Goal: Information Seeking & Learning: Check status

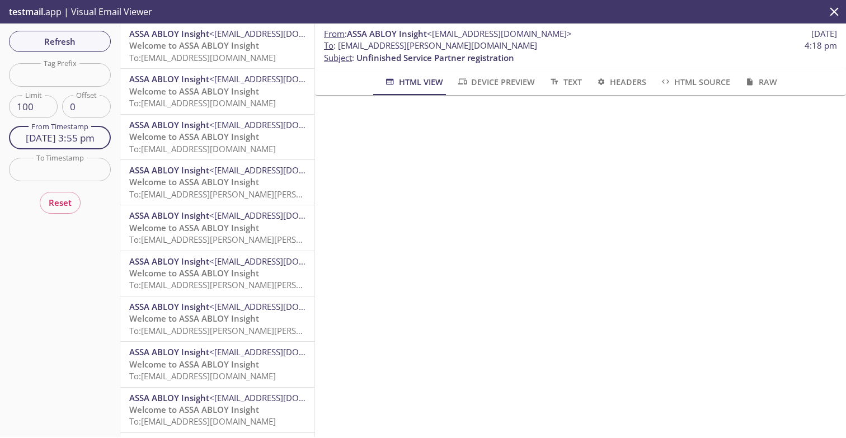
click at [60, 143] on input "[DATE] 3:55 pm" at bounding box center [60, 138] width 102 height 23
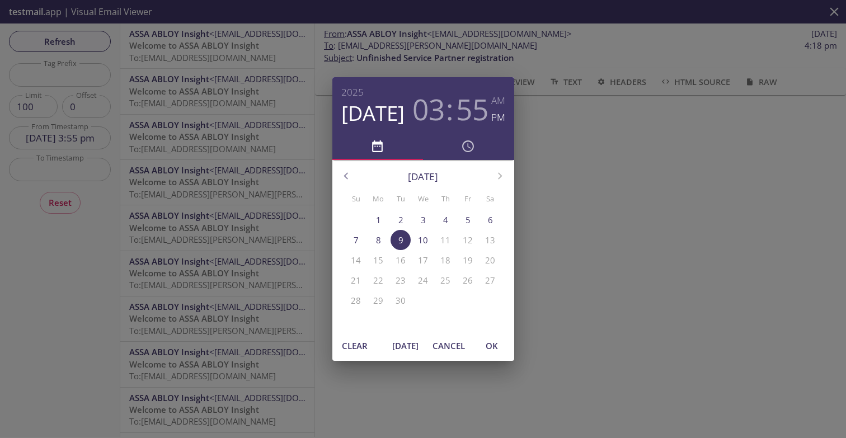
click at [401, 165] on span "[DATE]" at bounding box center [405, 346] width 27 height 15
click at [499, 165] on span "OK" at bounding box center [492, 346] width 27 height 15
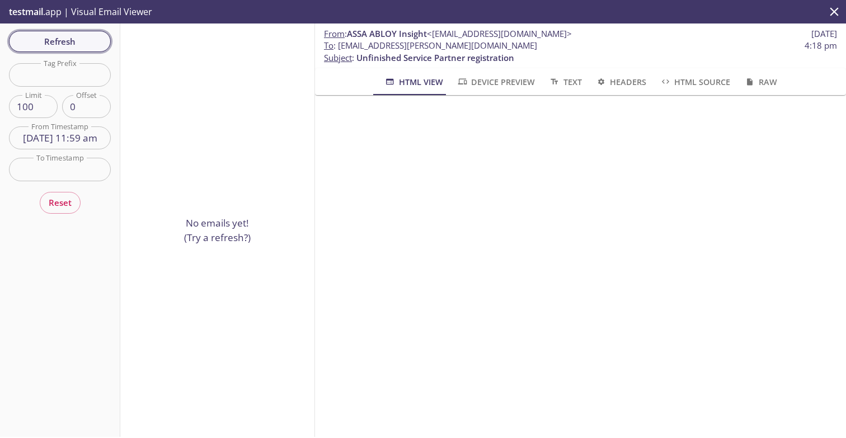
click at [81, 34] on span "Refresh" at bounding box center [60, 41] width 84 height 15
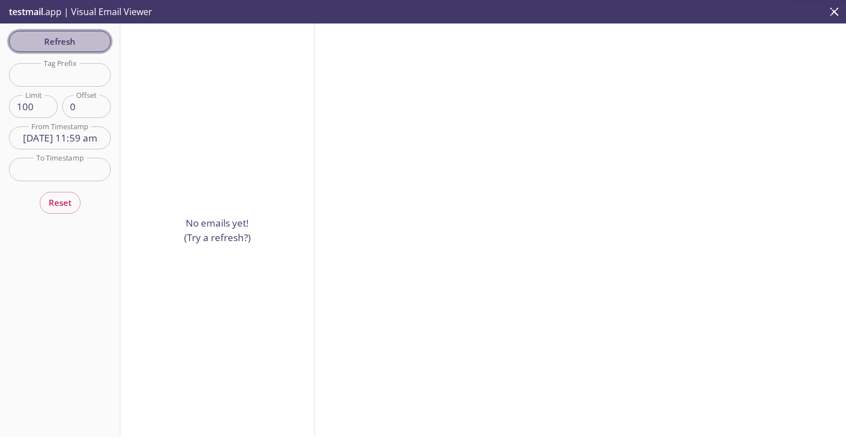
click at [81, 41] on span "Refresh" at bounding box center [60, 41] width 84 height 15
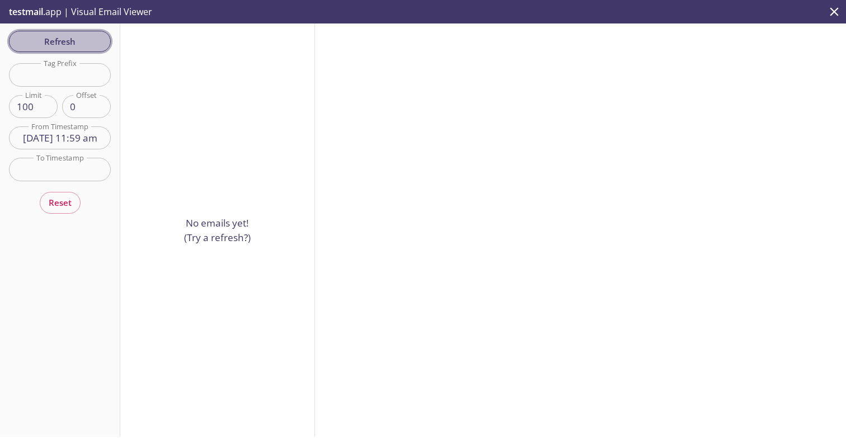
click at [81, 41] on span "Refresh" at bounding box center [60, 41] width 84 height 15
click at [71, 36] on span "Refresh" at bounding box center [60, 41] width 84 height 15
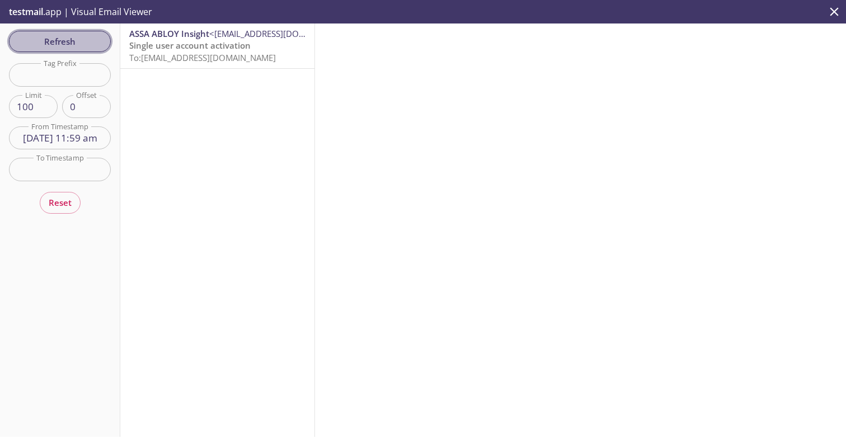
click at [81, 45] on span "Refresh" at bounding box center [60, 41] width 84 height 15
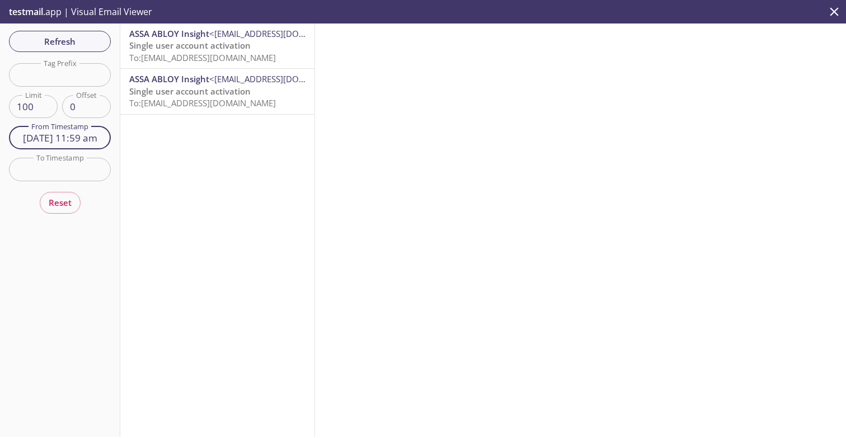
click at [92, 140] on input "[DATE] 11:59 am" at bounding box center [60, 138] width 102 height 23
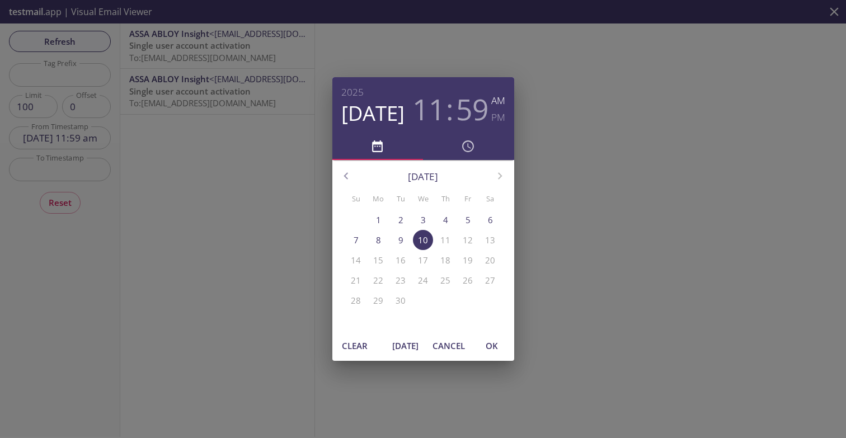
click at [408, 165] on span "[DATE]" at bounding box center [405, 346] width 27 height 15
click at [495, 165] on span "OK" at bounding box center [492, 346] width 27 height 15
type input "[DATE] 12:10 pm"
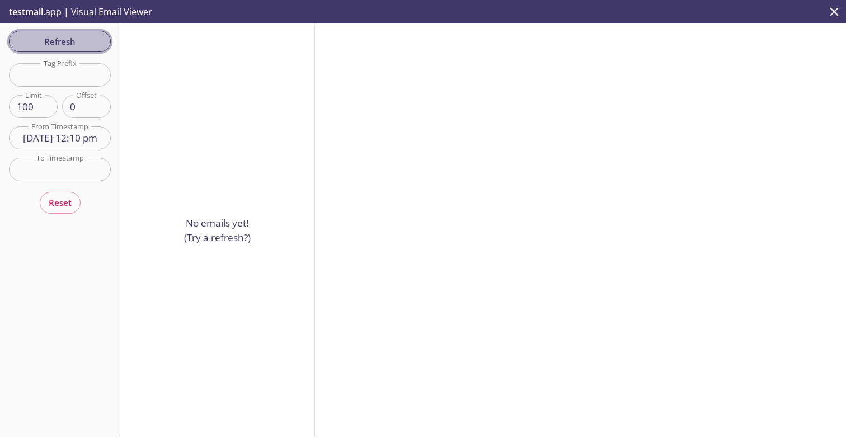
click at [74, 42] on span "Refresh" at bounding box center [60, 41] width 84 height 15
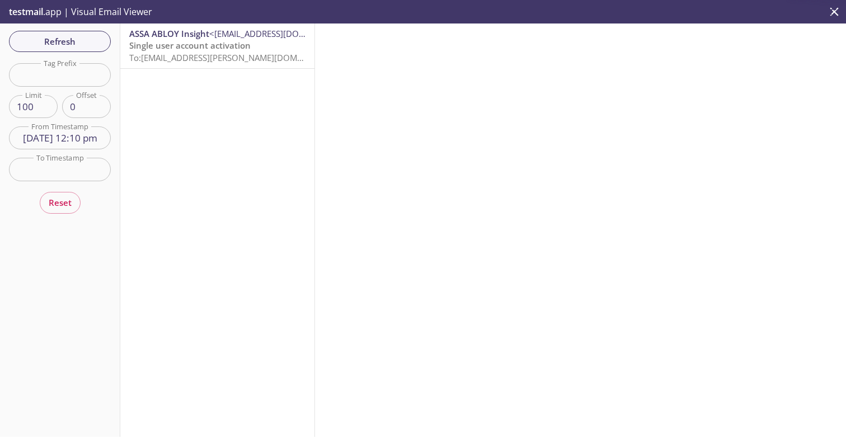
click at [177, 52] on p "Single user account activation To: [EMAIL_ADDRESS][PERSON_NAME][DOMAIN_NAME]" at bounding box center [217, 52] width 176 height 24
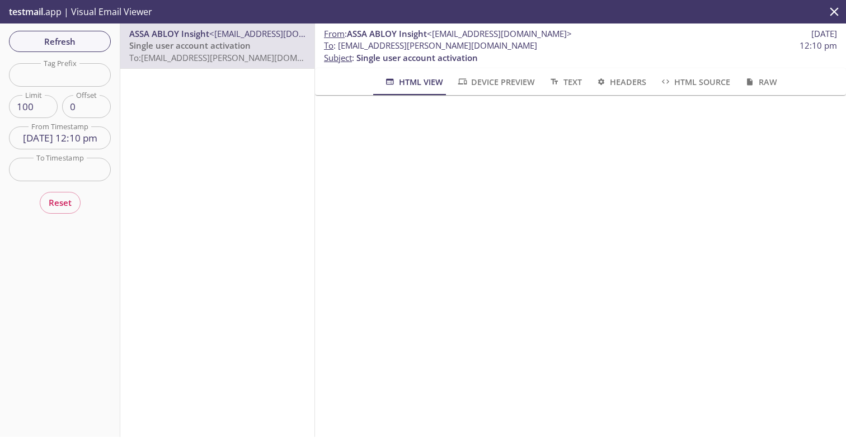
scroll to position [63, 0]
click at [224, 65] on div "ASSA ABLOY Insight <[EMAIL_ADDRESS][DOMAIN_NAME]> Single user account activatio…" at bounding box center [217, 46] width 194 height 45
click at [95, 44] on span "Refresh" at bounding box center [60, 41] width 84 height 15
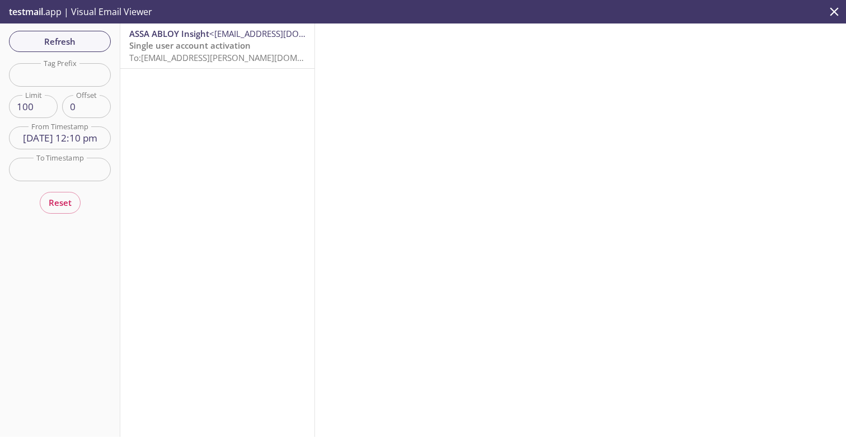
click at [179, 51] on span "Single user account activation" at bounding box center [189, 45] width 121 height 11
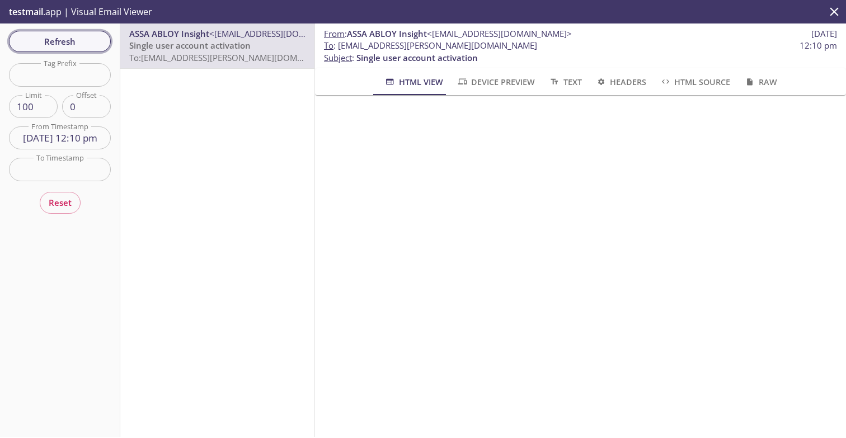
click at [78, 44] on span "Refresh" at bounding box center [60, 41] width 84 height 15
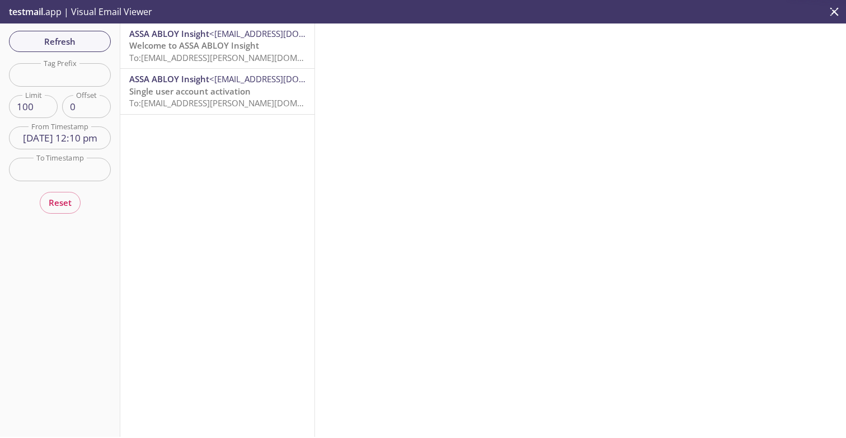
click at [203, 51] on span "Welcome to ASSA ABLOY Insight" at bounding box center [194, 45] width 130 height 11
